Goal: Transaction & Acquisition: Purchase product/service

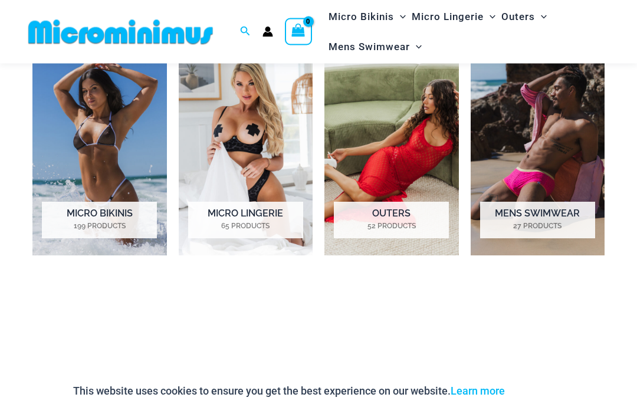
scroll to position [786, 0]
click at [354, 221] on mark "52 Products" at bounding box center [391, 226] width 115 height 11
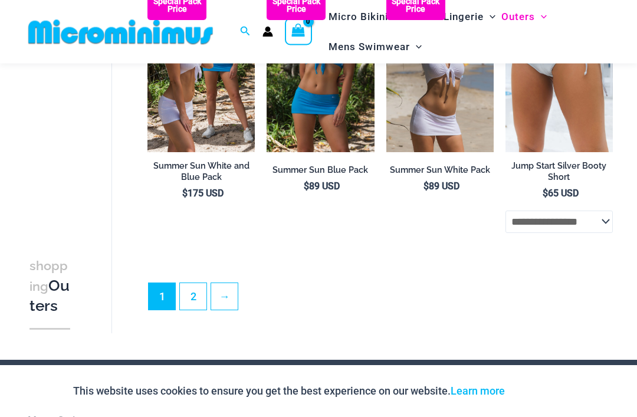
scroll to position [2261, 0]
click at [195, 283] on link "2" at bounding box center [193, 296] width 27 height 27
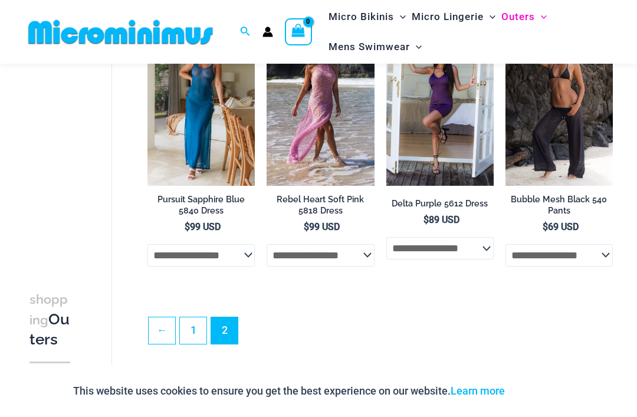
scroll to position [1241, 0]
click at [443, 18] on span "Micro Lingerie" at bounding box center [448, 17] width 72 height 30
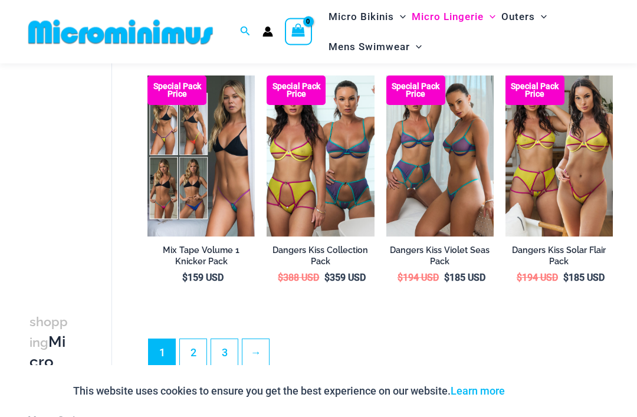
scroll to position [2130, 0]
click at [194, 339] on link "2" at bounding box center [193, 352] width 27 height 27
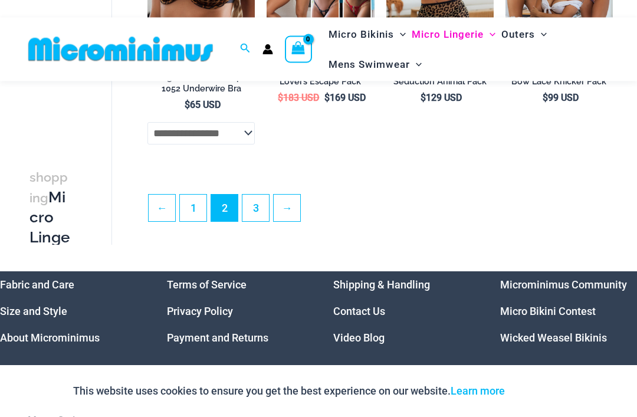
scroll to position [2238, 0]
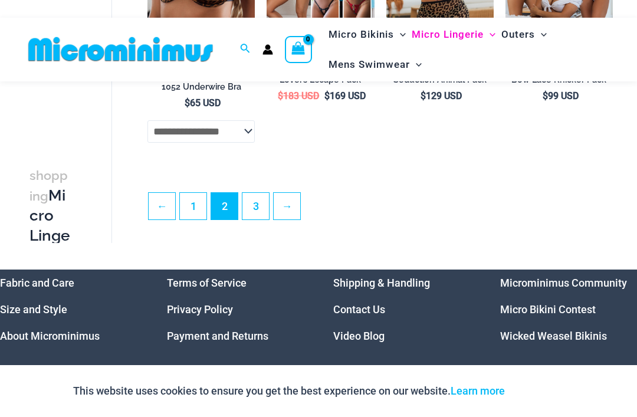
click at [259, 207] on link "3" at bounding box center [256, 206] width 27 height 27
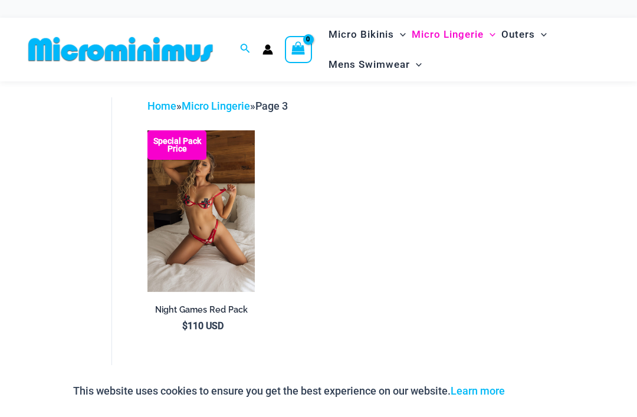
scroll to position [35, 0]
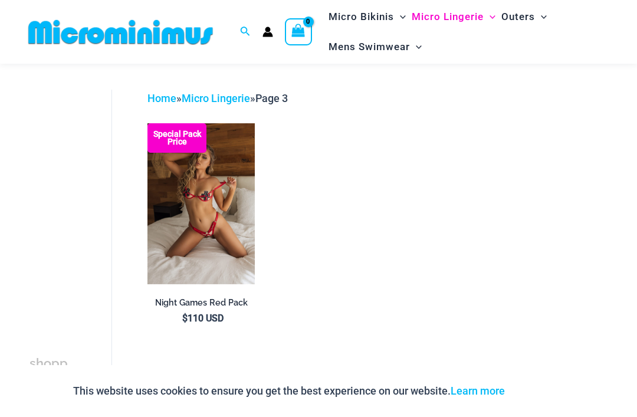
click at [344, 21] on span "Micro Bikinis" at bounding box center [362, 17] width 66 height 30
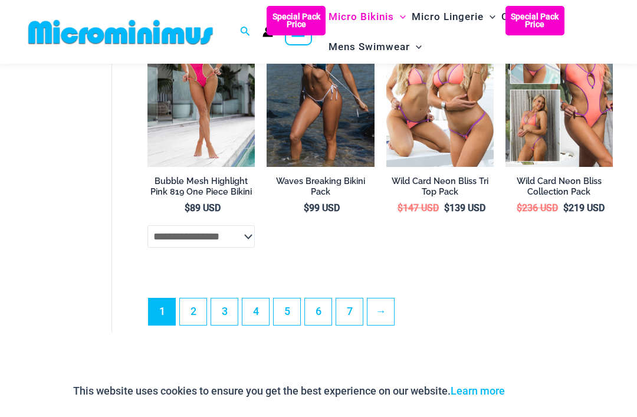
scroll to position [2520, 0]
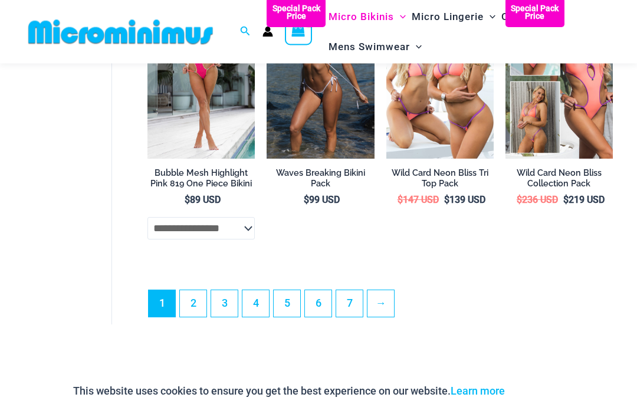
click at [192, 297] on link "2" at bounding box center [193, 304] width 27 height 27
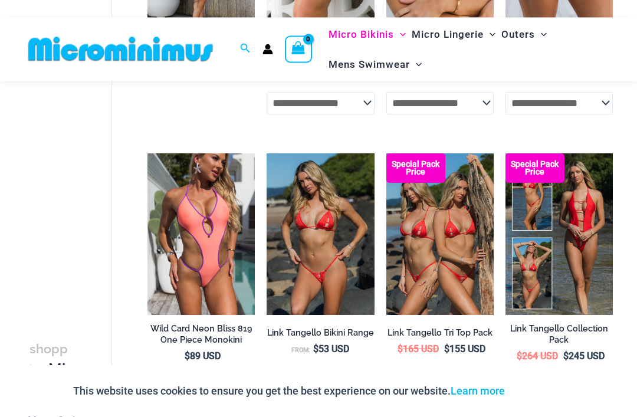
scroll to position [286, 0]
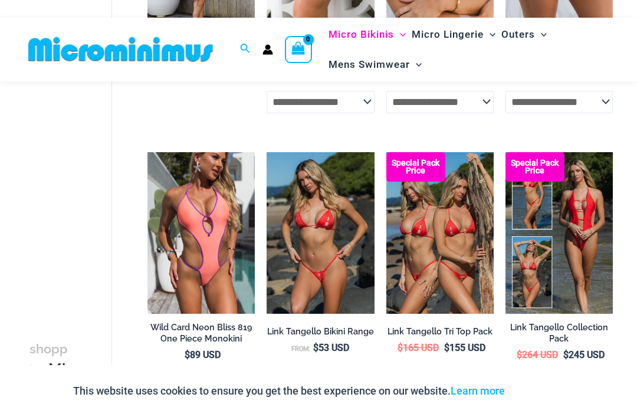
click at [387, 152] on img at bounding box center [387, 152] width 0 height 0
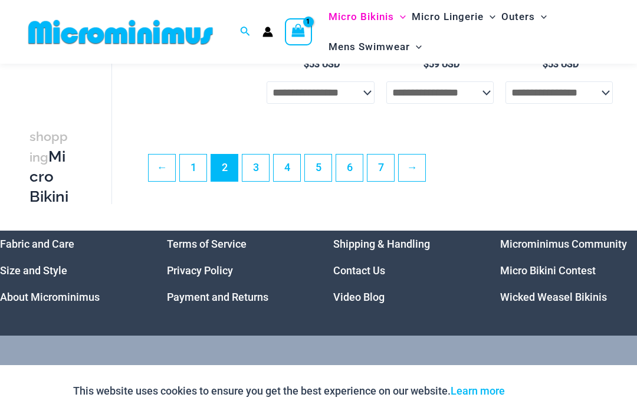
scroll to position [2300, 0]
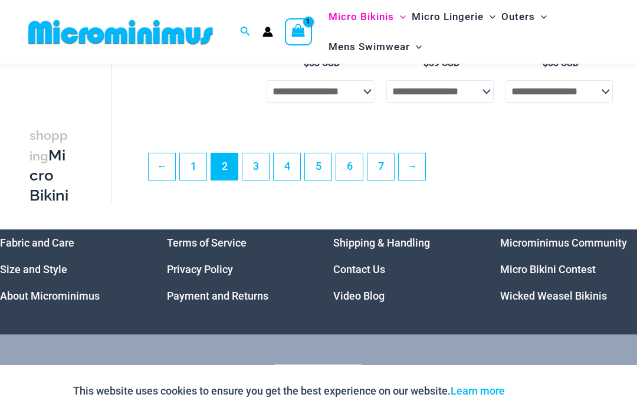
click at [251, 168] on link "3" at bounding box center [256, 166] width 27 height 27
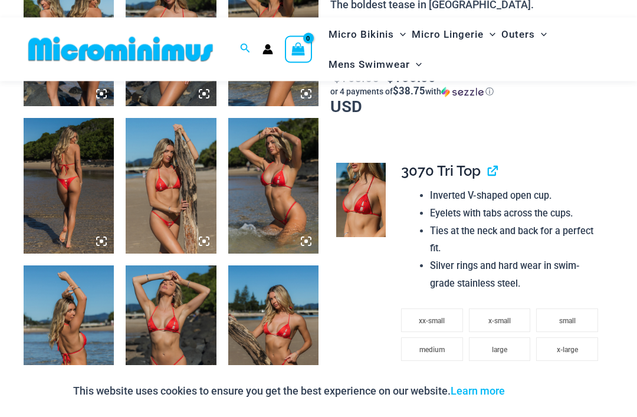
scroll to position [586, 0]
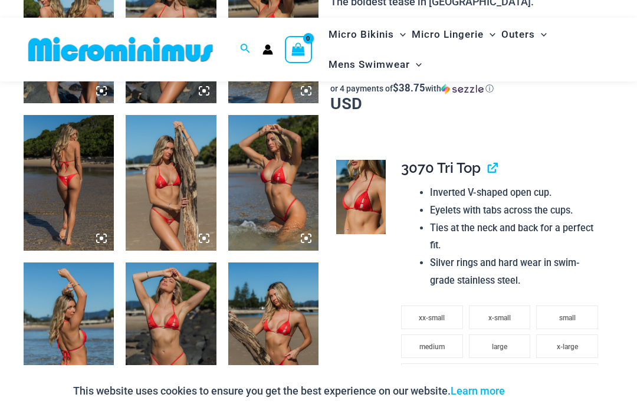
click at [433, 343] on span "medium" at bounding box center [432, 347] width 25 height 8
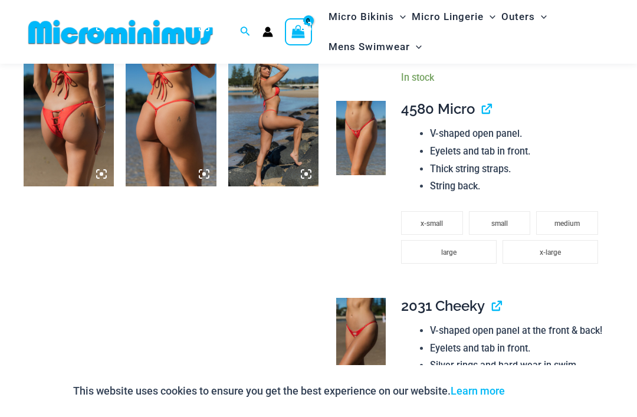
scroll to position [944, 0]
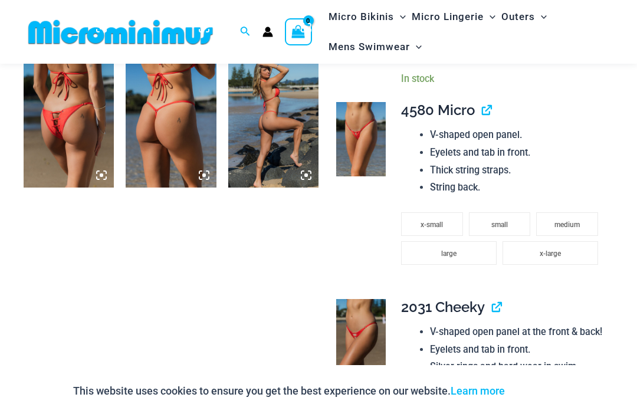
click at [539, 241] on li "x-large" at bounding box center [551, 253] width 96 height 24
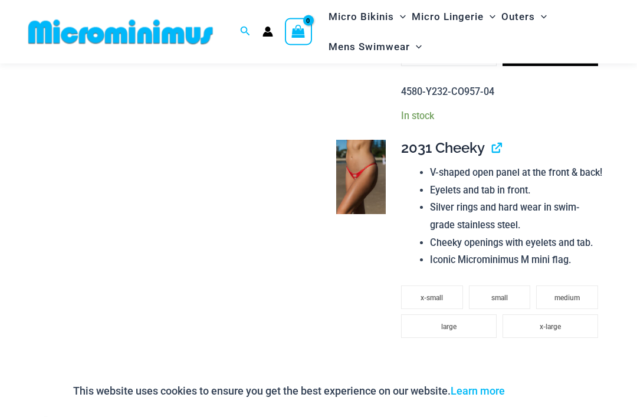
scroll to position [1143, 0]
click at [520, 315] on li "x-large" at bounding box center [551, 327] width 96 height 24
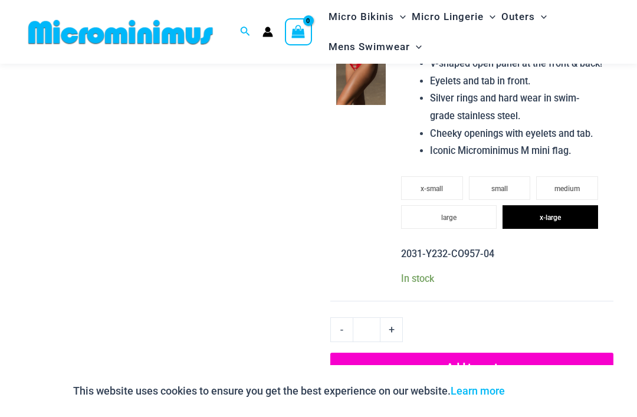
scroll to position [1265, 0]
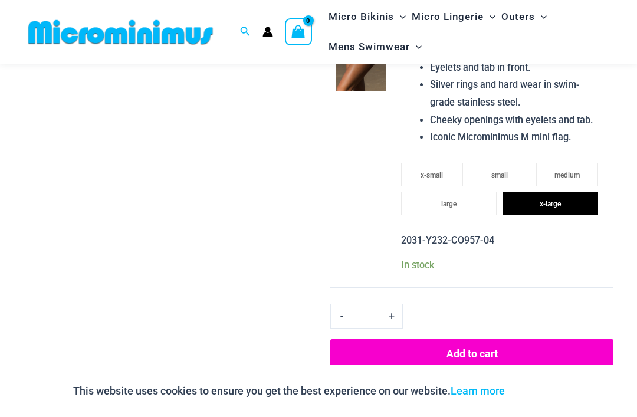
click at [453, 339] on button "Add to cart" at bounding box center [472, 353] width 283 height 28
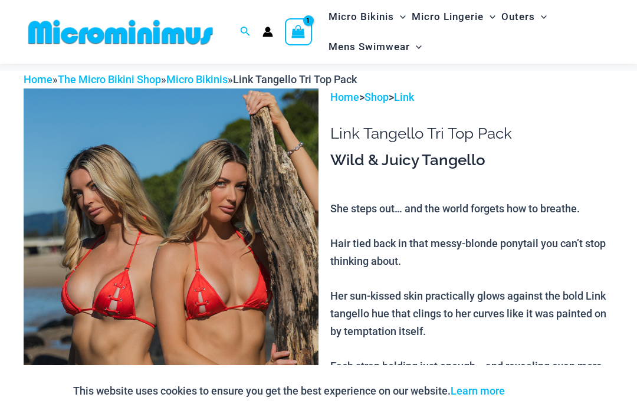
scroll to position [0, 0]
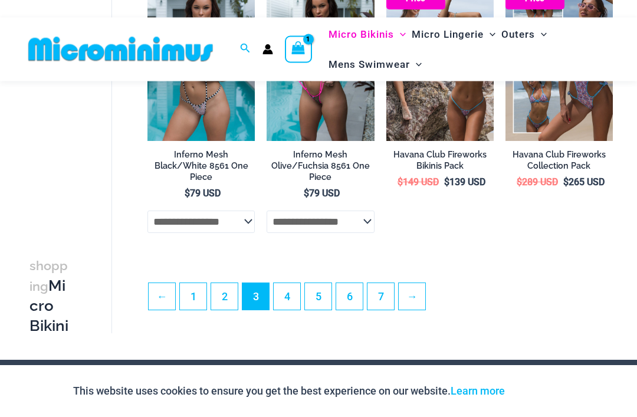
scroll to position [2193, 0]
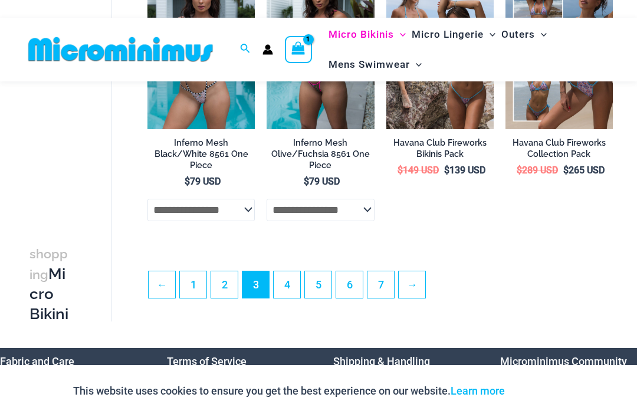
click at [290, 287] on link "4" at bounding box center [287, 285] width 27 height 27
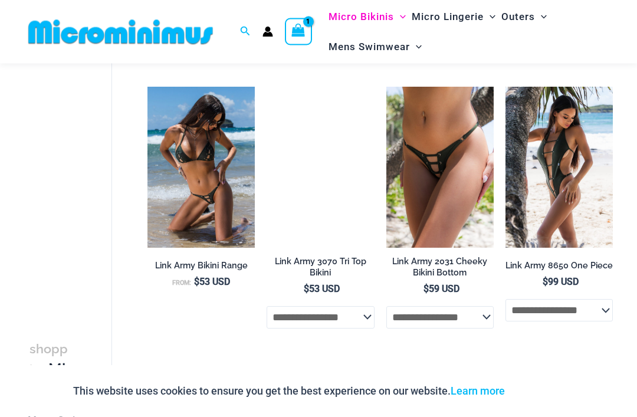
scroll to position [1489, 0]
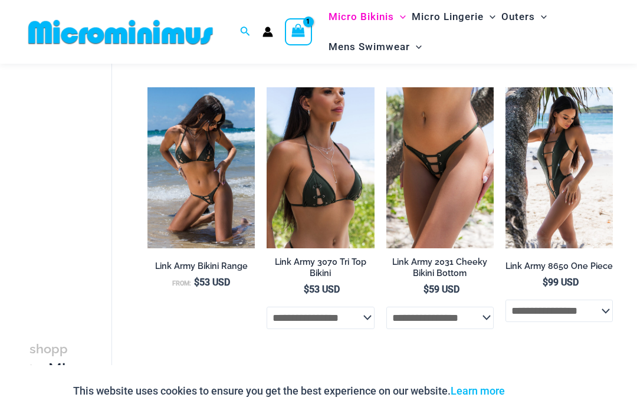
click at [148, 87] on img at bounding box center [148, 87] width 0 height 0
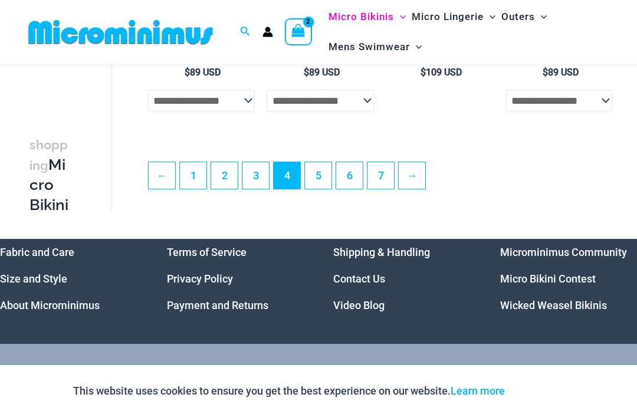
scroll to position [2274, 0]
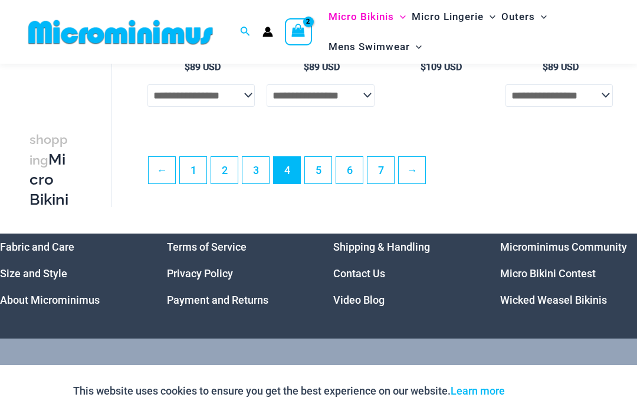
click at [315, 169] on link "5" at bounding box center [318, 170] width 27 height 27
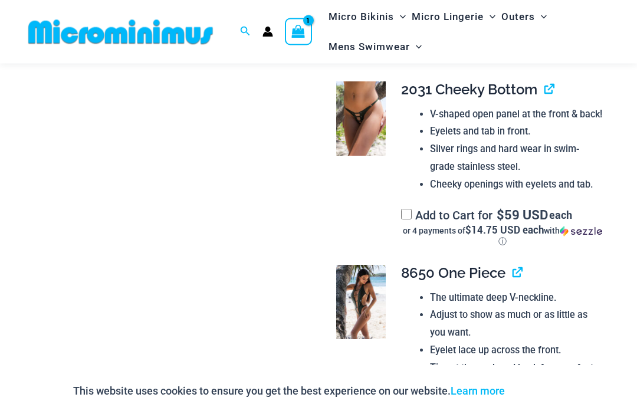
scroll to position [846, 0]
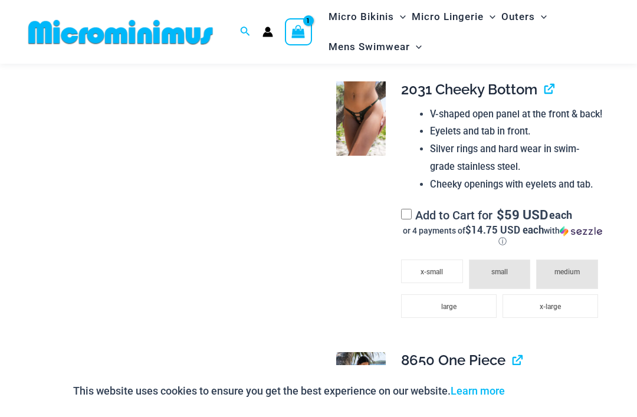
click at [518, 303] on li "x-large" at bounding box center [551, 307] width 96 height 24
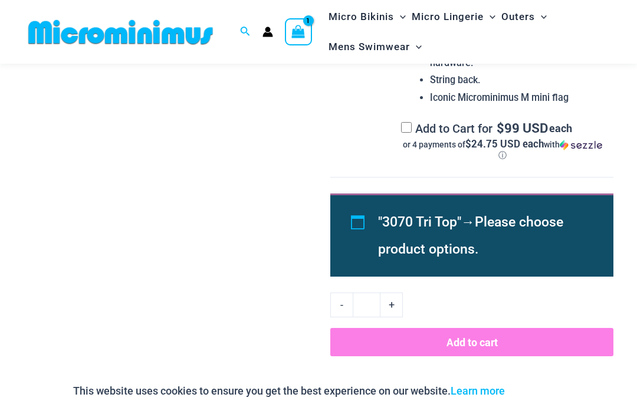
scroll to position [1333, 0]
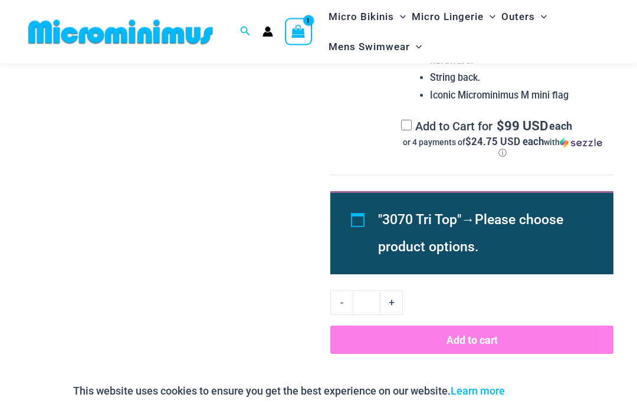
click at [453, 332] on button "Add to cart" at bounding box center [472, 340] width 283 height 28
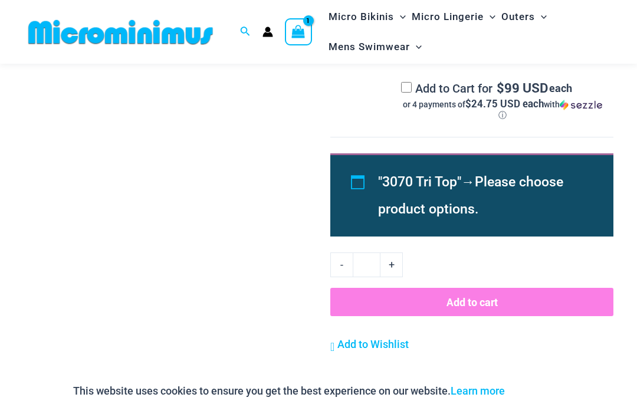
click at [433, 205] on span "Please choose product options." at bounding box center [470, 195] width 185 height 43
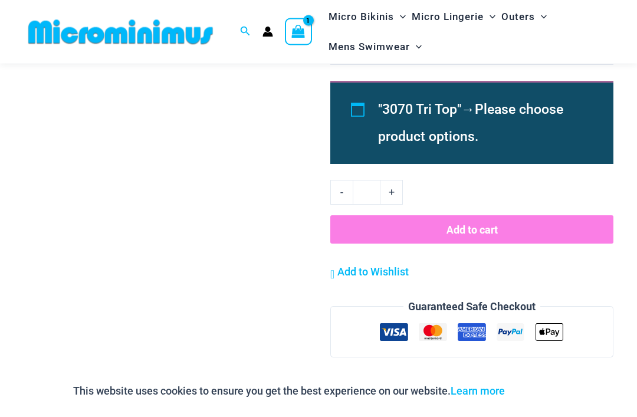
scroll to position [1434, 0]
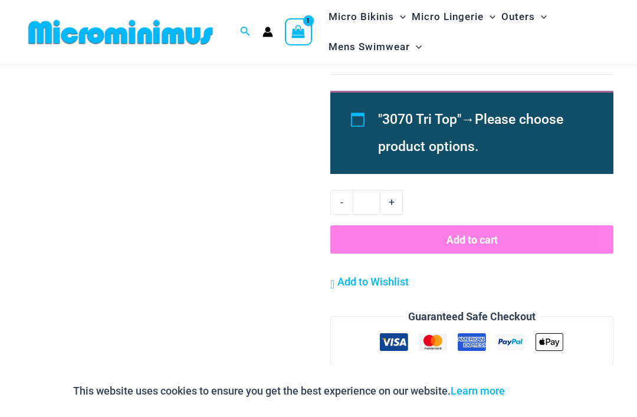
click at [501, 115] on span "Please choose product options." at bounding box center [470, 133] width 185 height 43
click at [358, 115] on div ""3070 Tri Top" → Please choose product options." at bounding box center [472, 132] width 283 height 83
click at [393, 120] on li ""3070 Tri Top" → Please choose product options." at bounding box center [482, 133] width 209 height 54
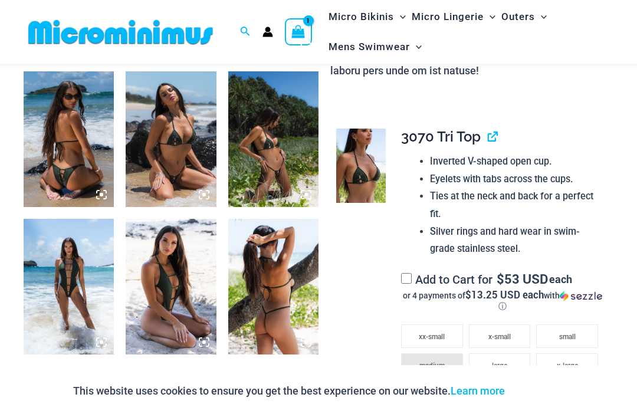
scroll to position [481, 0]
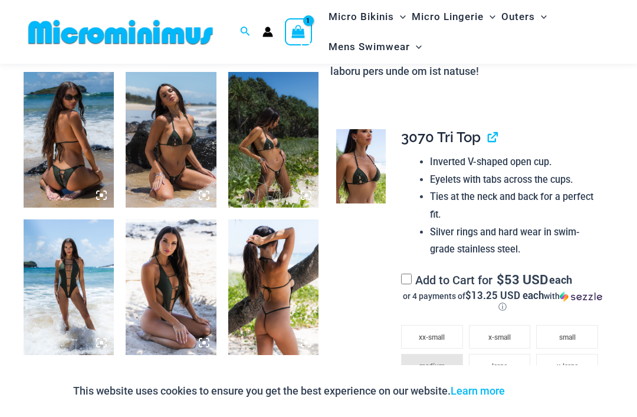
click at [425, 362] on li "medium" at bounding box center [432, 369] width 62 height 30
click at [553, 325] on li "small" at bounding box center [568, 337] width 62 height 24
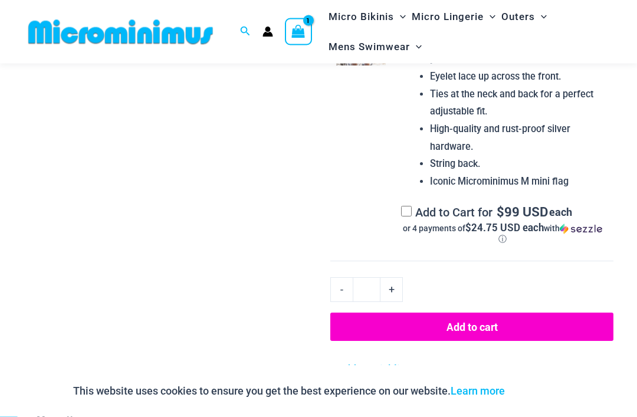
scroll to position [1301, 0]
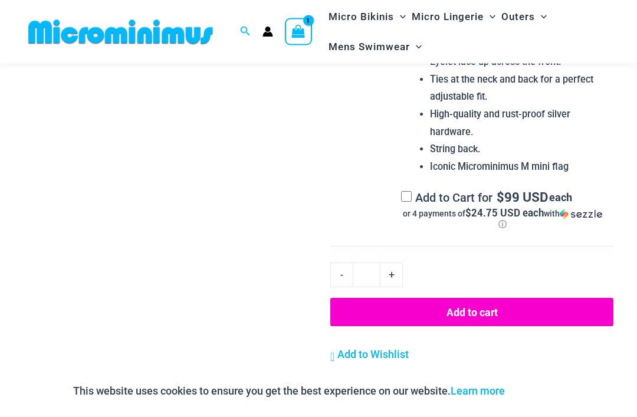
click at [445, 305] on button "Add to cart" at bounding box center [472, 313] width 283 height 28
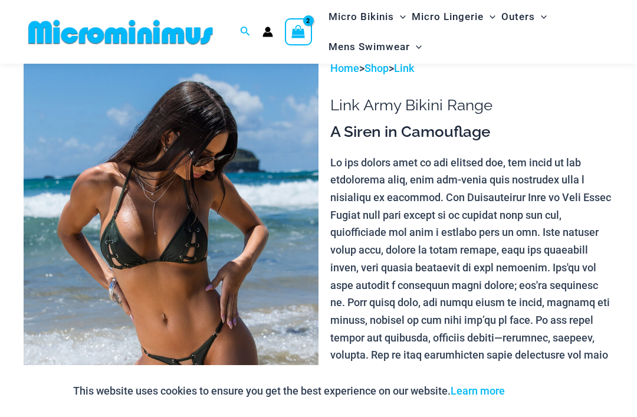
scroll to position [40, 0]
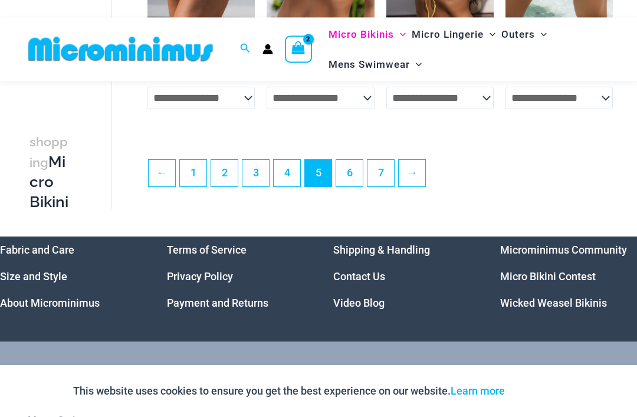
scroll to position [2265, 0]
click at [351, 161] on link "6" at bounding box center [349, 173] width 27 height 27
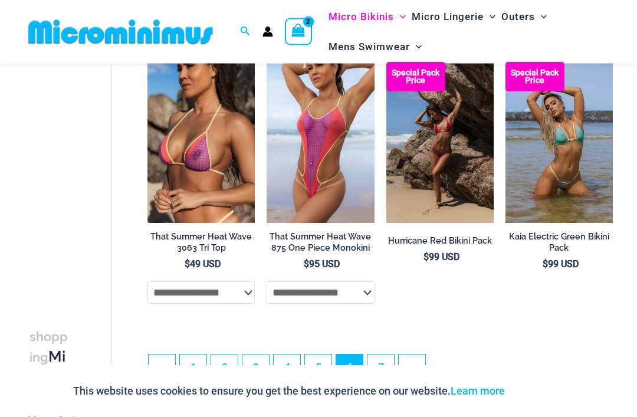
scroll to position [2104, 0]
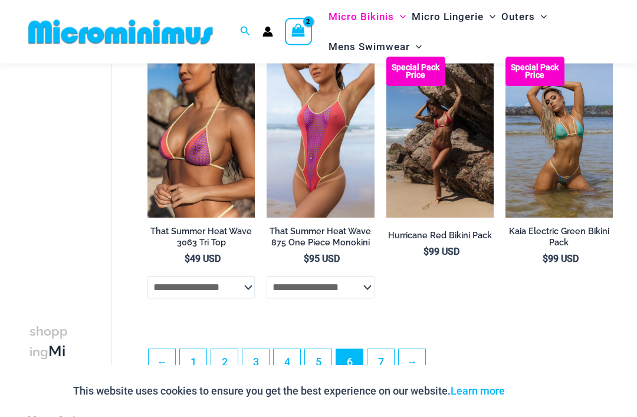
click at [383, 350] on link "7" at bounding box center [381, 363] width 27 height 27
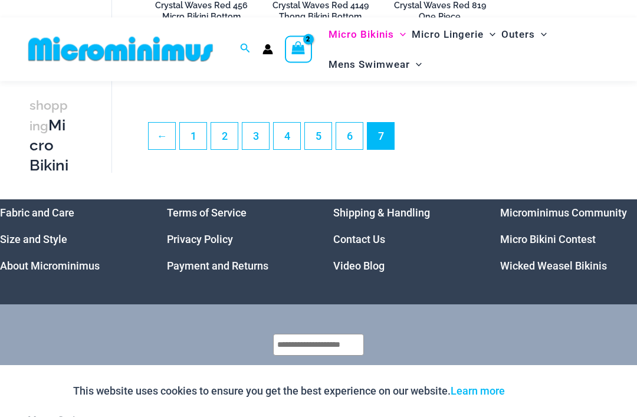
scroll to position [623, 0]
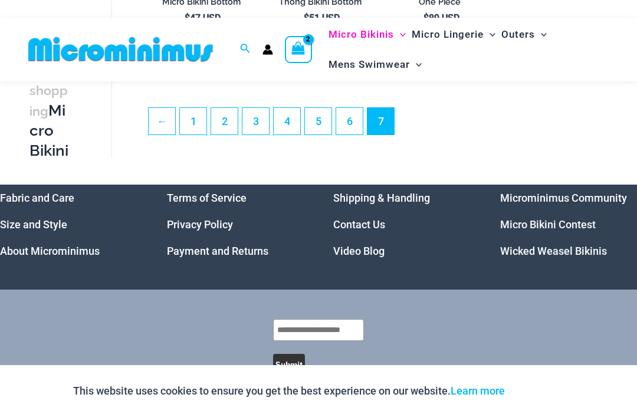
click at [522, 252] on link "Wicked Weasel Bikinis" at bounding box center [554, 251] width 107 height 12
